Goal: Navigation & Orientation: Find specific page/section

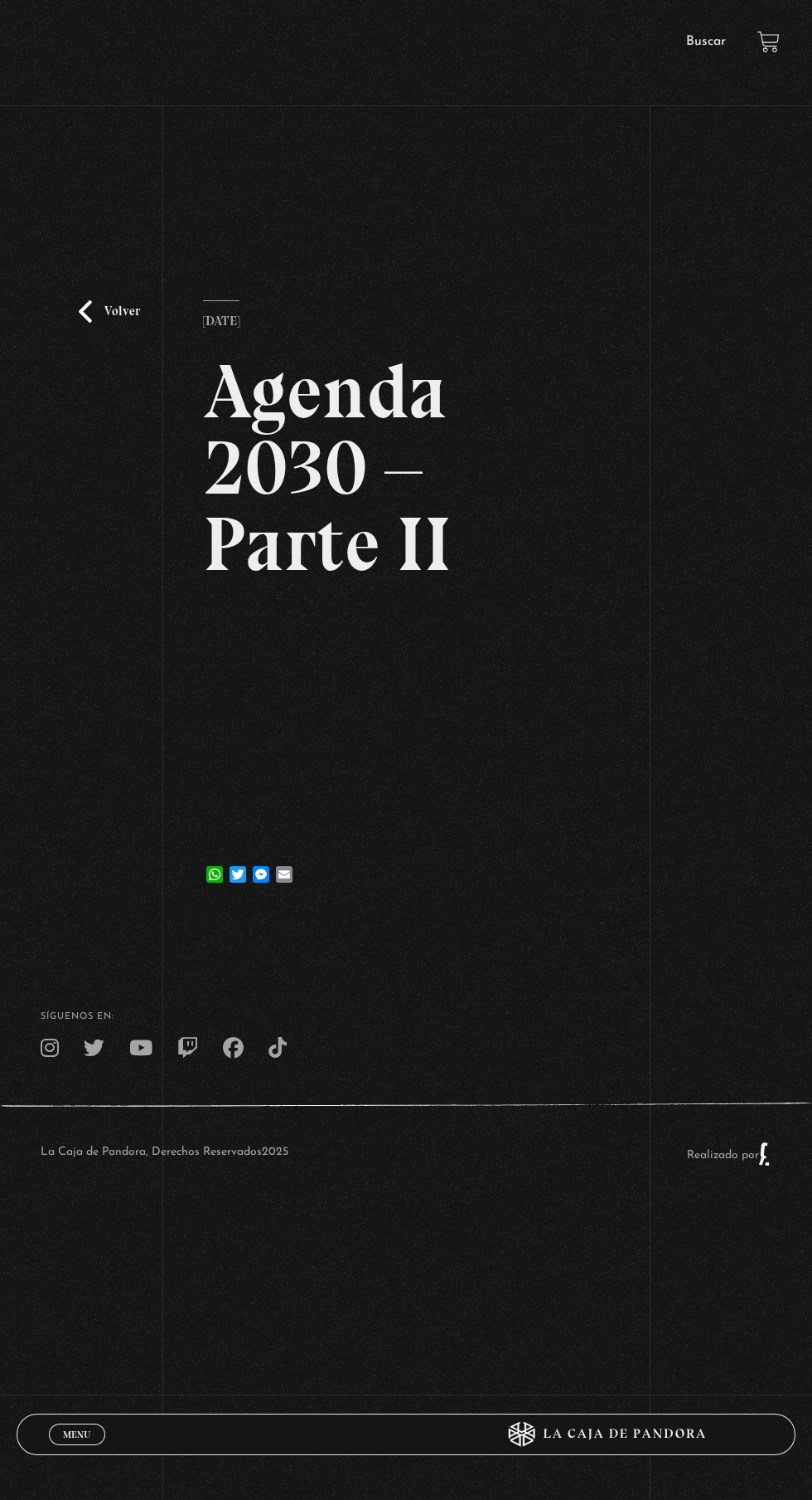
click at [78, 1430] on span "Menu" at bounding box center [77, 1434] width 27 height 10
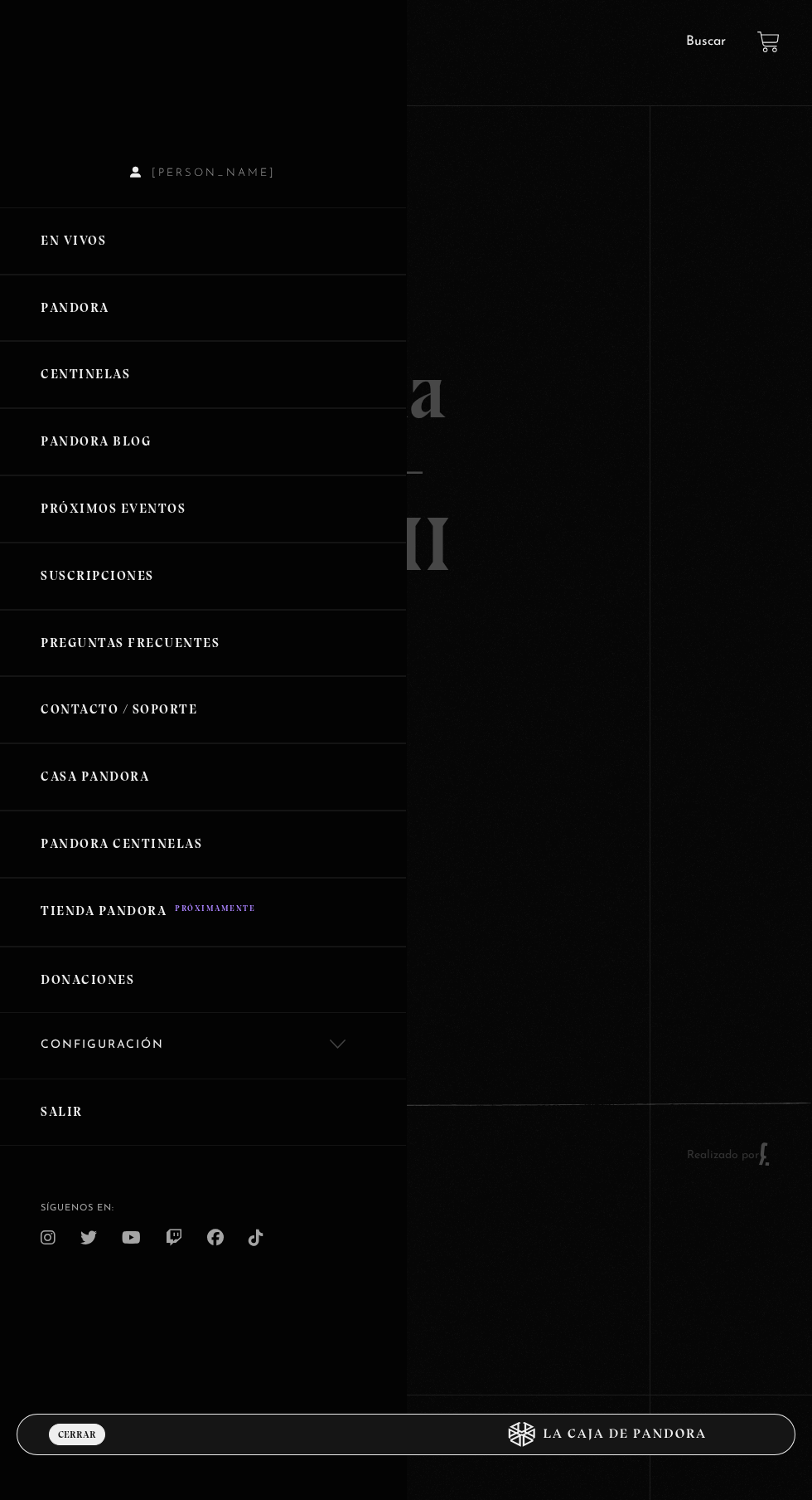
click at [125, 314] on link "Pandora" at bounding box center [203, 308] width 406 height 68
